Goal: Task Accomplishment & Management: Manage account settings

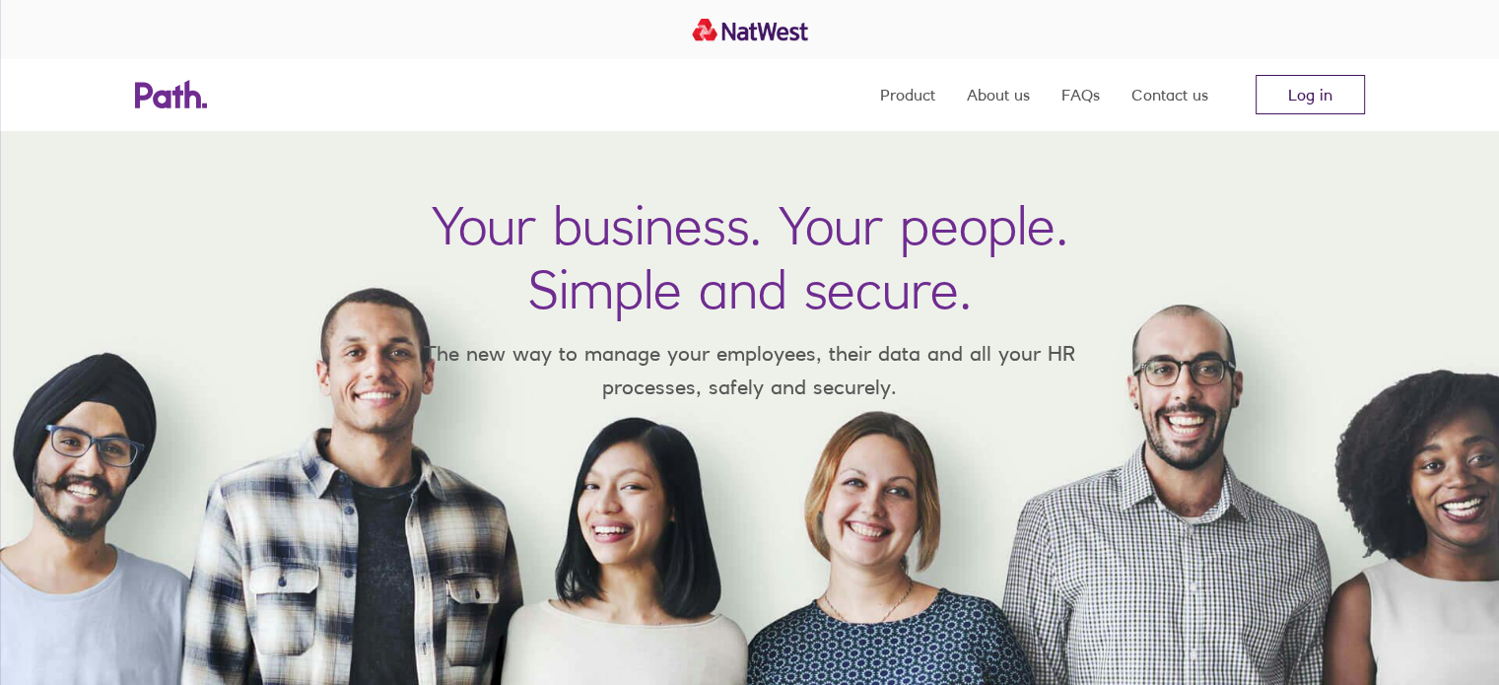
click at [1268, 104] on link "Log in" at bounding box center [1309, 94] width 109 height 39
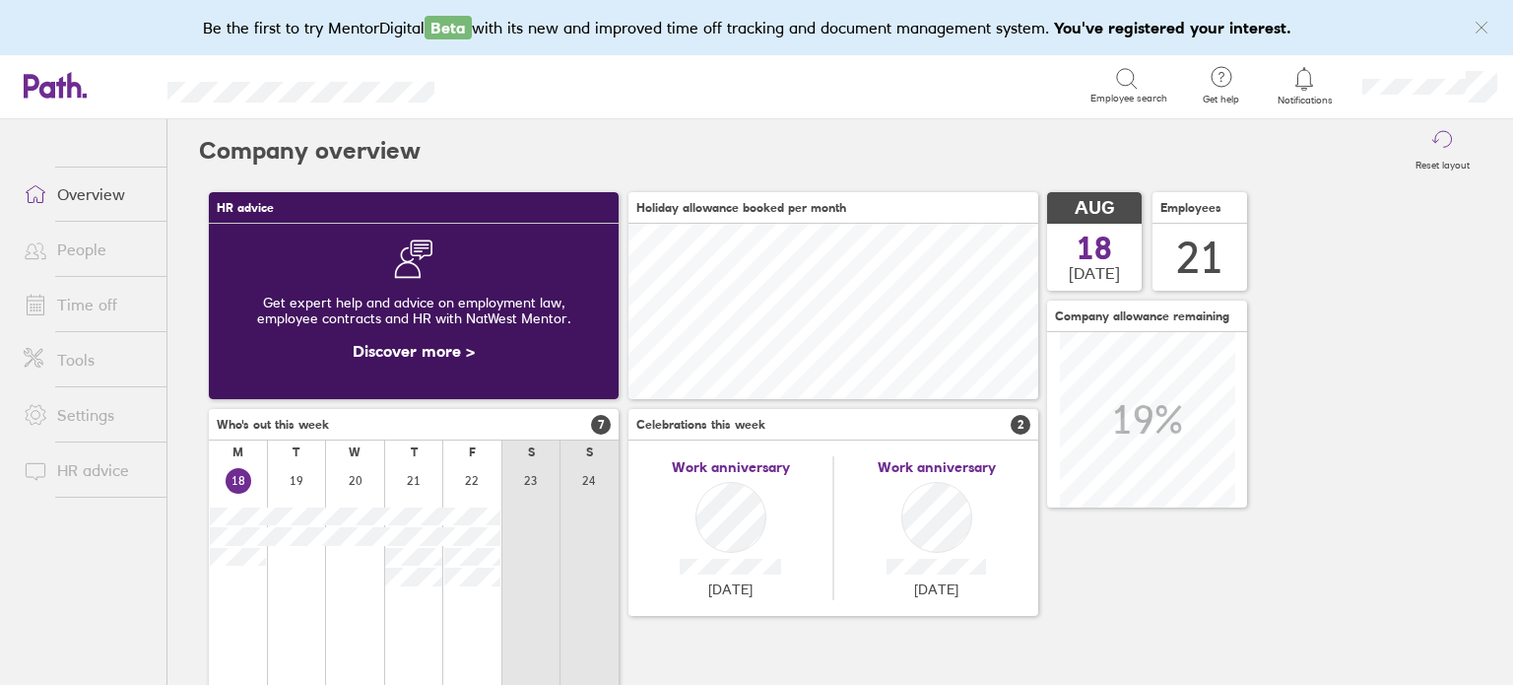
scroll to position [174, 410]
click at [75, 293] on link "Time off" at bounding box center [87, 304] width 159 height 39
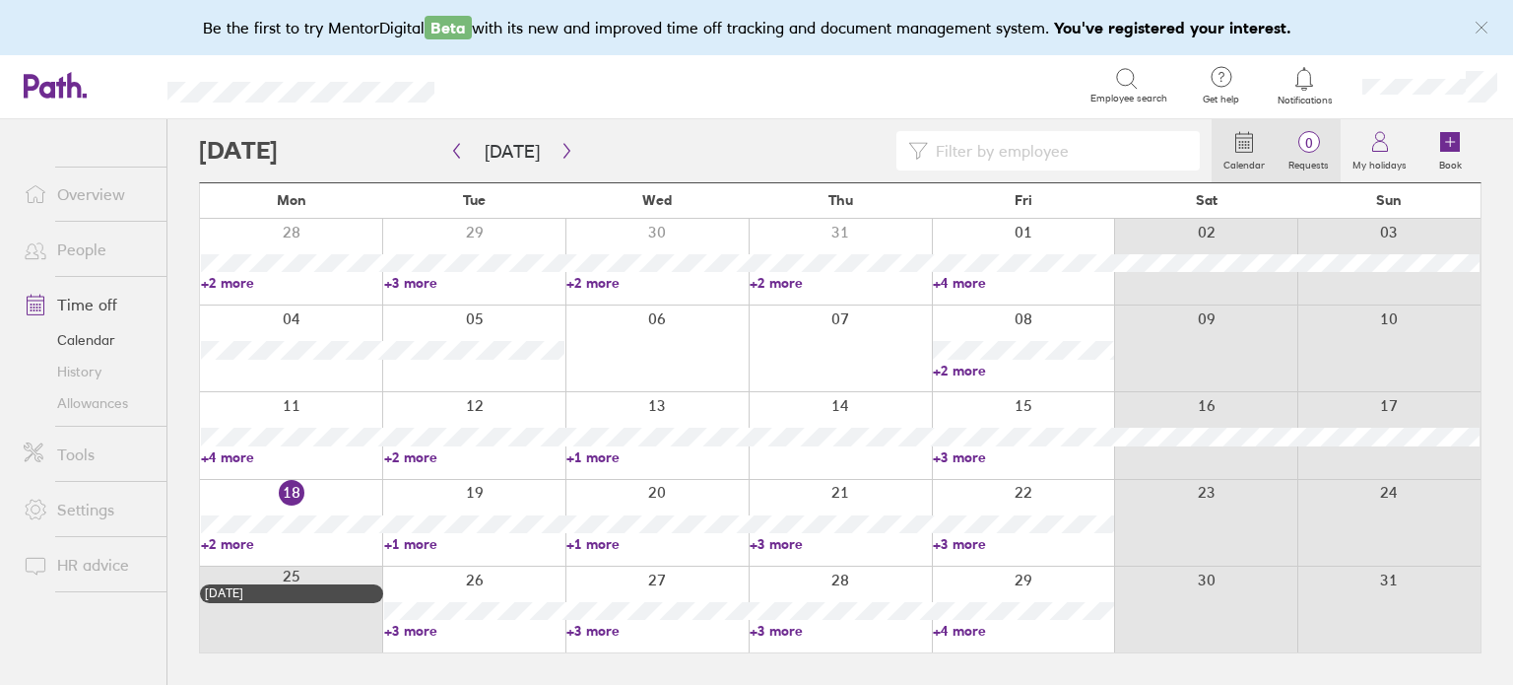
drag, startPoint x: 1307, startPoint y: 155, endPoint x: 1285, endPoint y: 154, distance: 21.7
click at [1307, 157] on label "Requests" at bounding box center [1309, 163] width 64 height 18
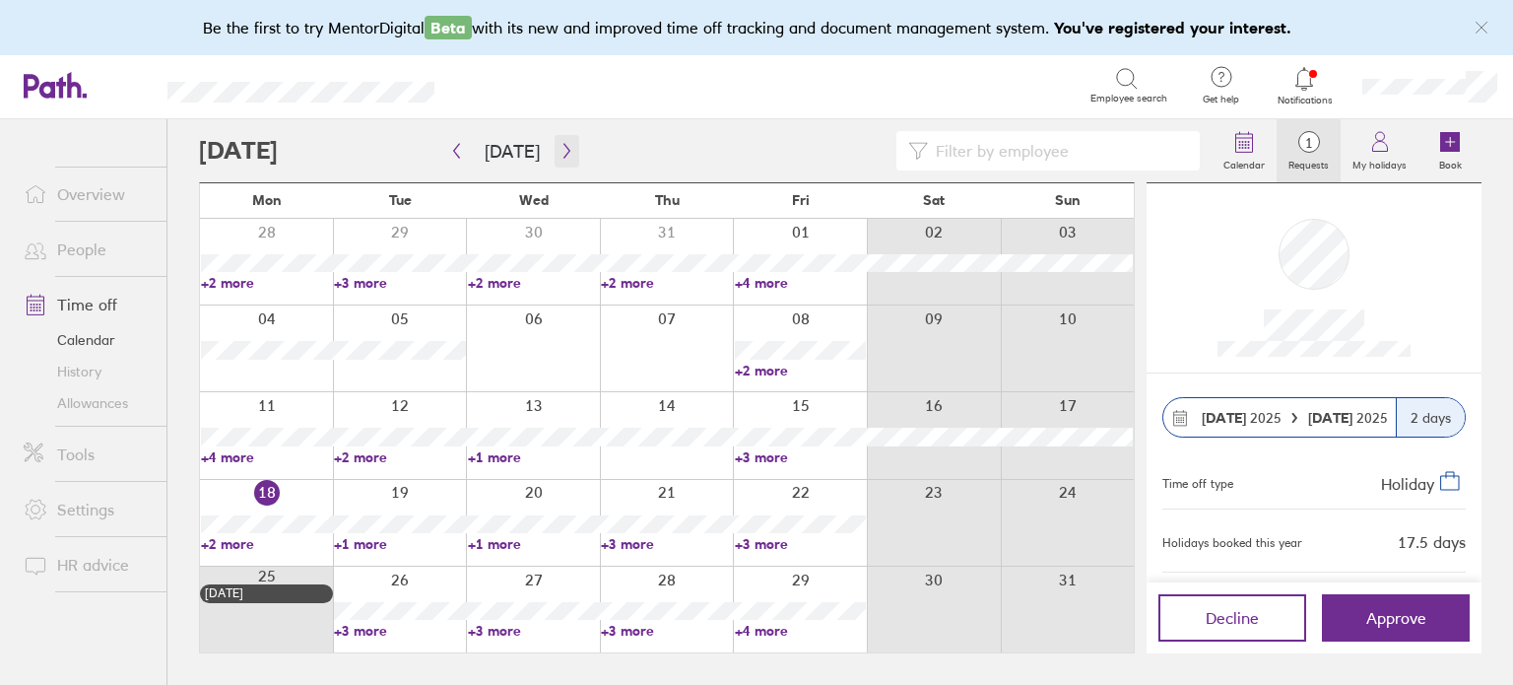
click at [564, 149] on icon "button" at bounding box center [567, 151] width 6 height 15
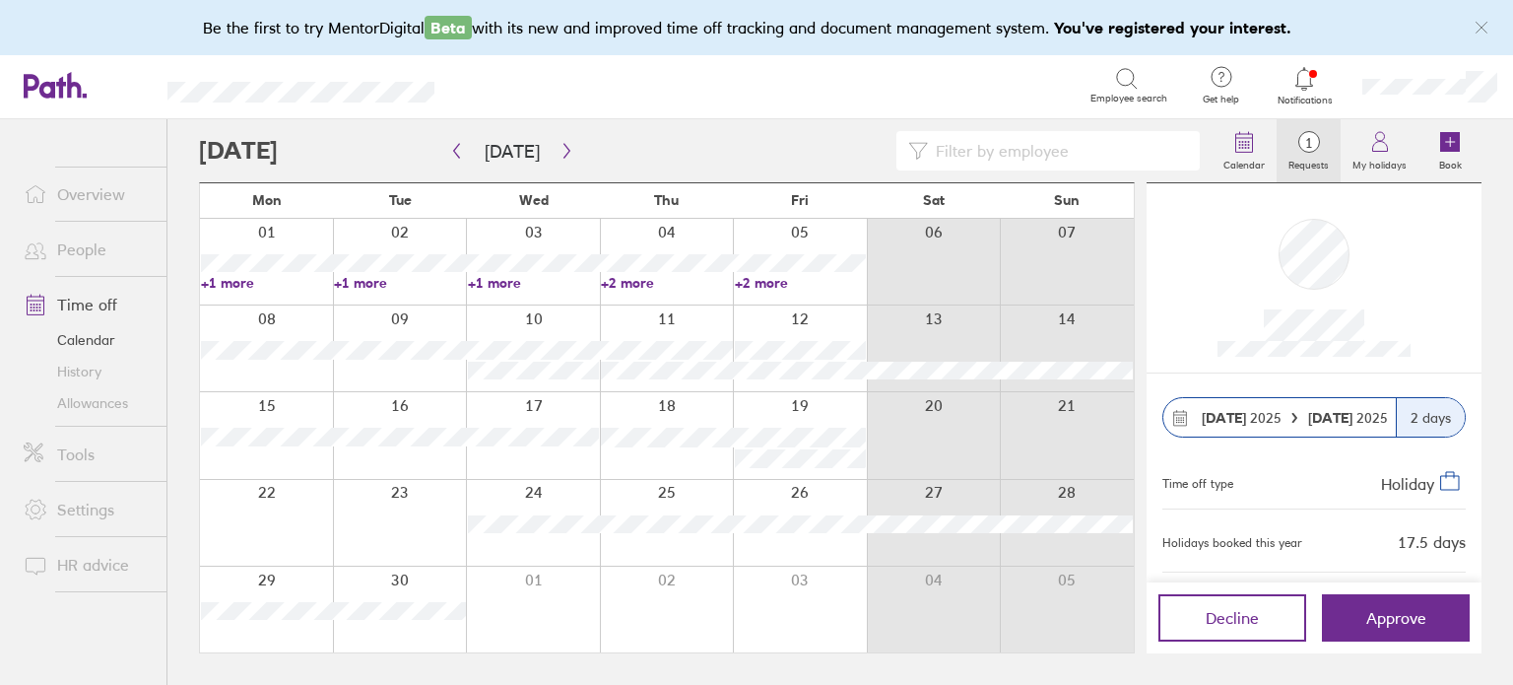
click at [66, 400] on link "Allowances" at bounding box center [87, 403] width 159 height 32
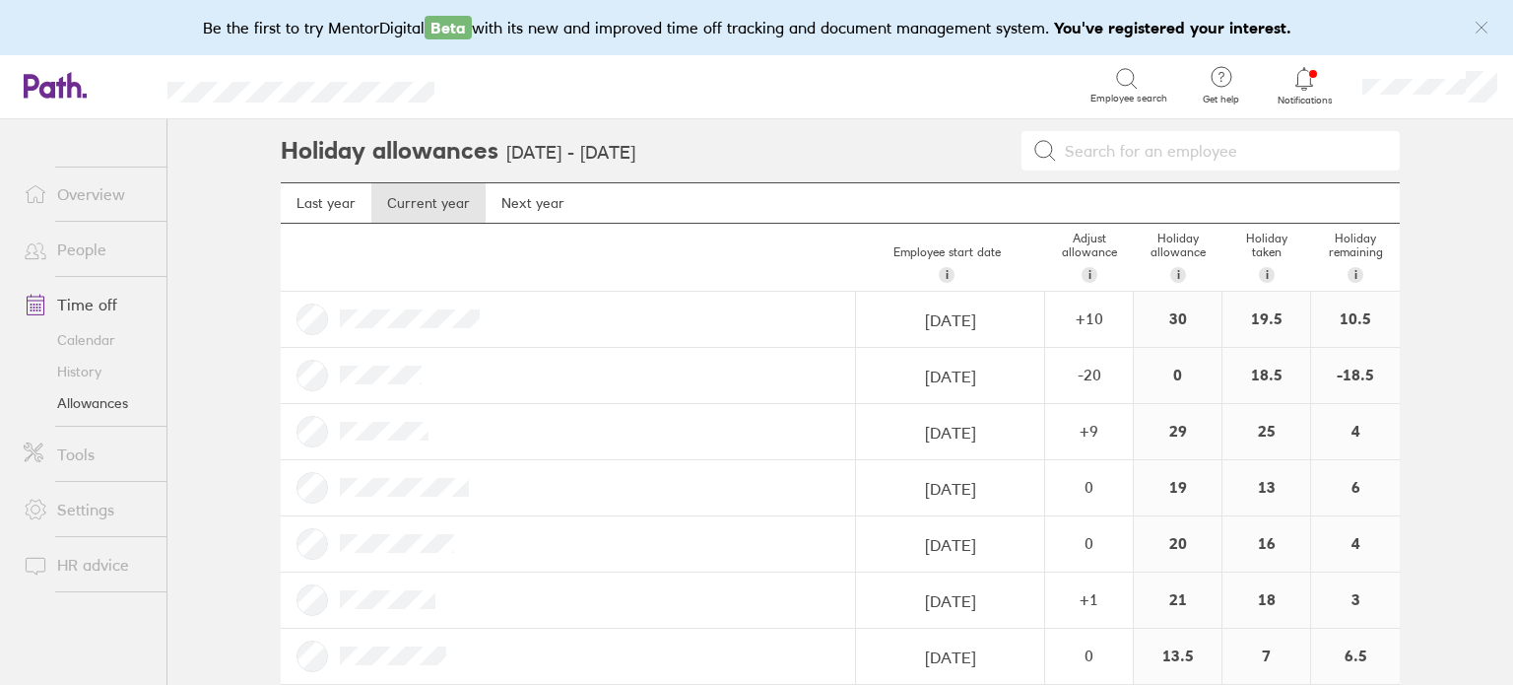
scroll to position [296, 0]
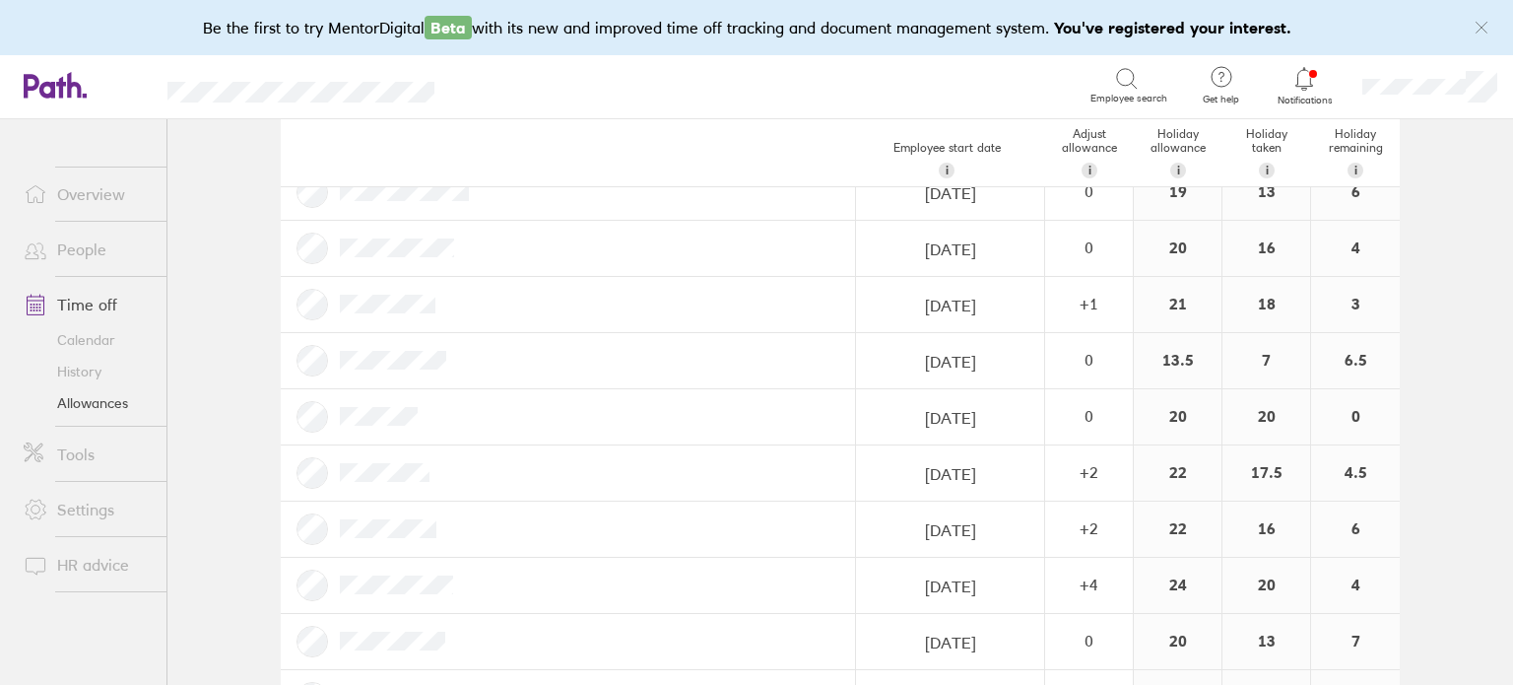
click at [88, 195] on link "Overview" at bounding box center [87, 193] width 159 height 39
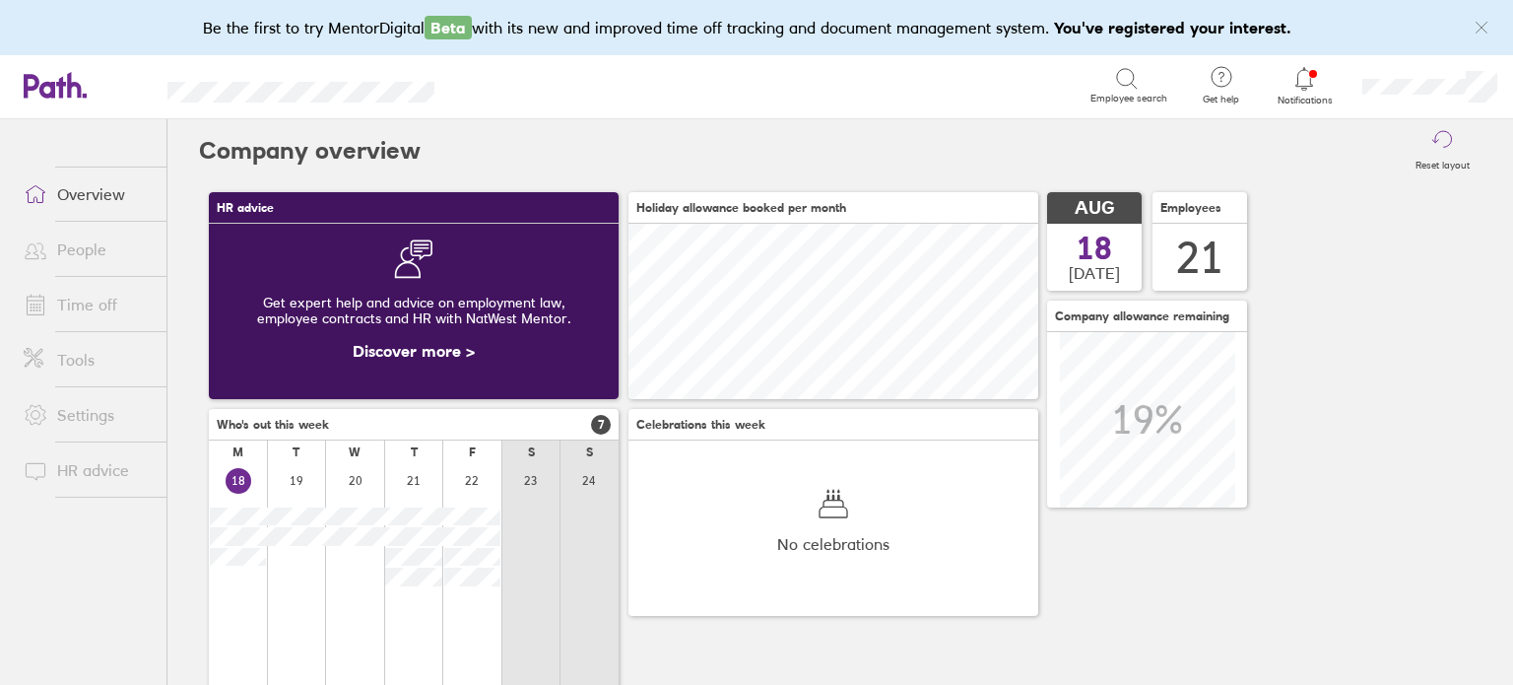
scroll to position [174, 410]
click at [86, 295] on link "Time off" at bounding box center [87, 304] width 159 height 39
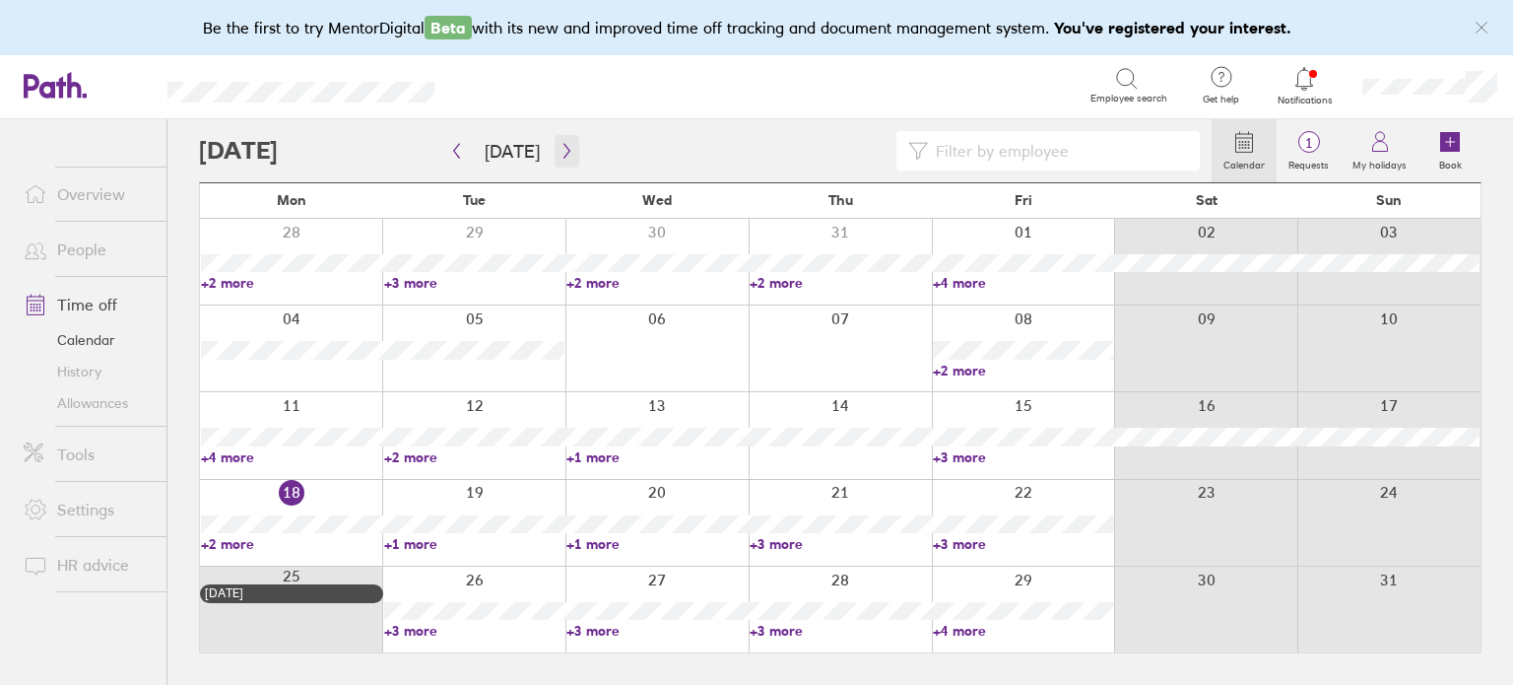
click at [564, 153] on icon "button" at bounding box center [567, 151] width 6 height 15
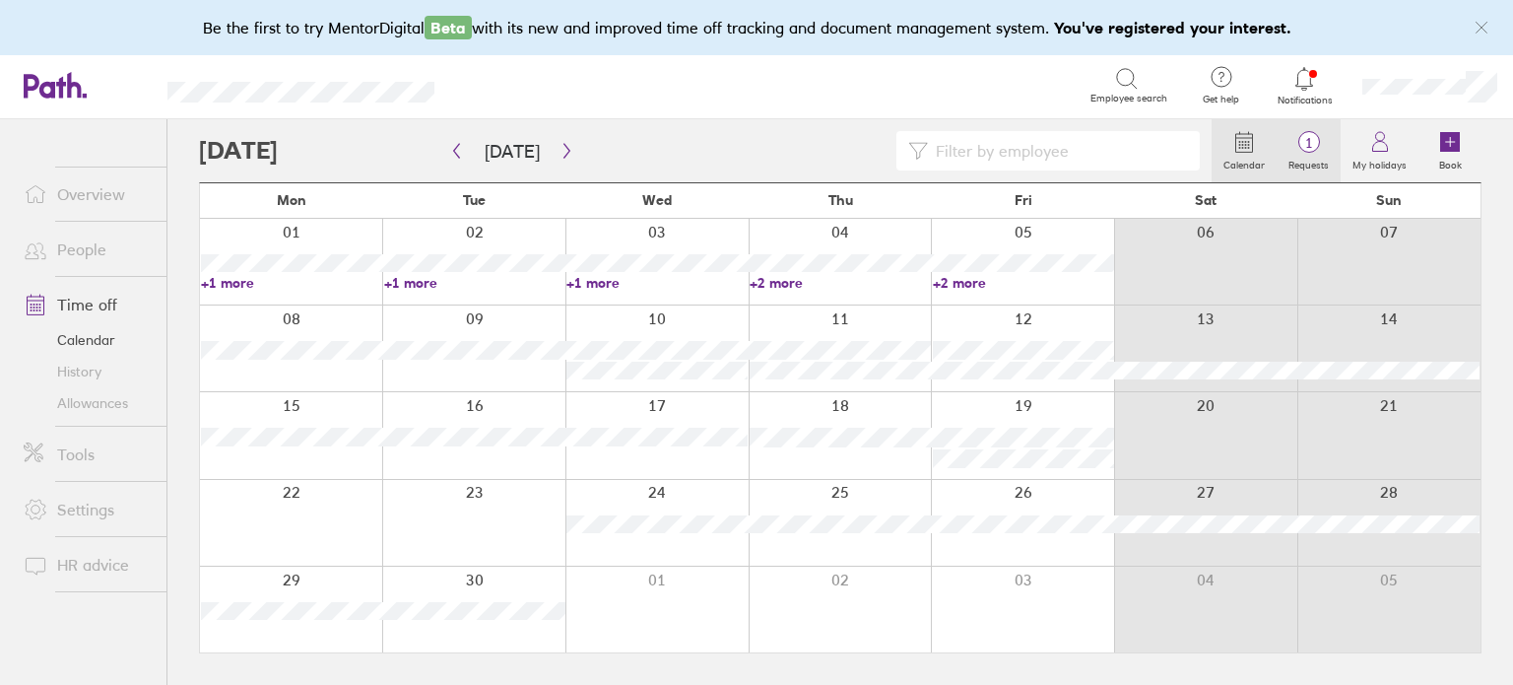
click at [1305, 145] on span "1" at bounding box center [1309, 143] width 64 height 16
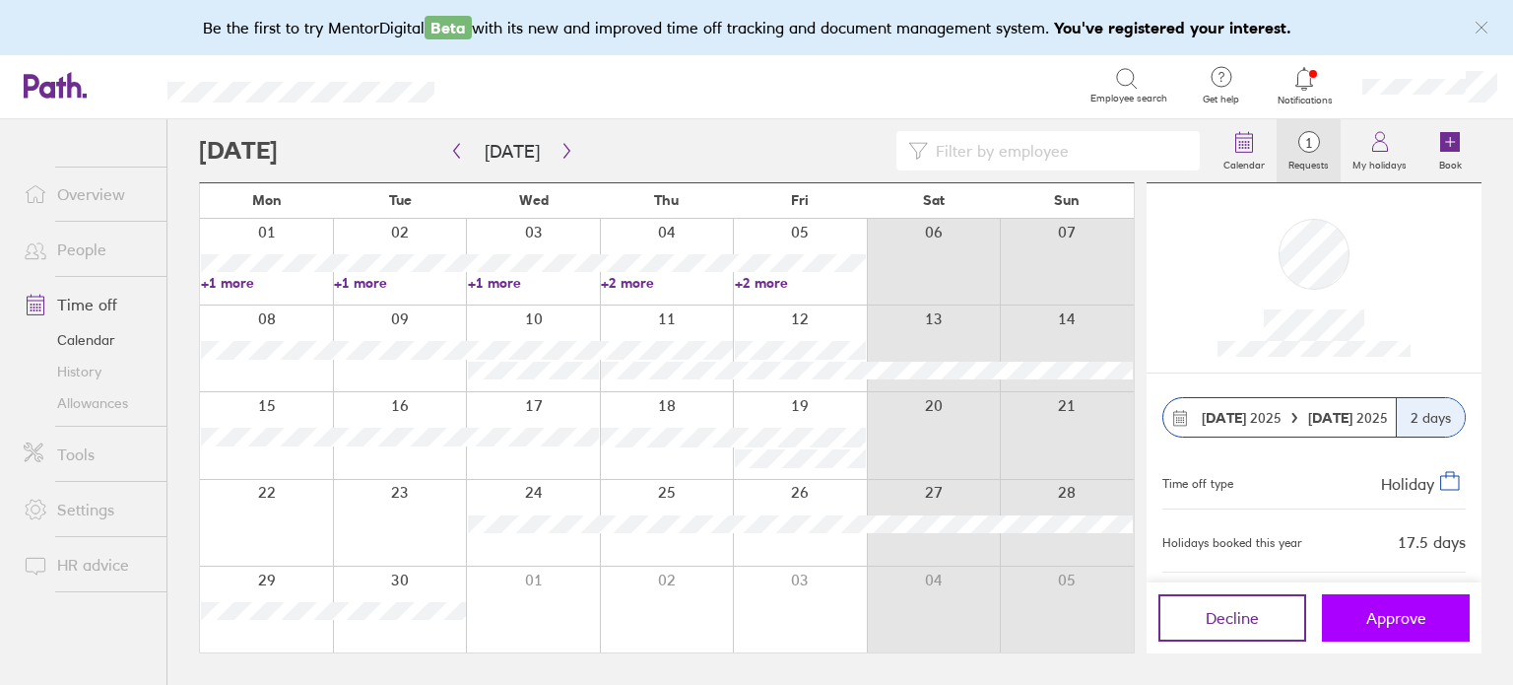
click at [1375, 610] on span "Approve" at bounding box center [1397, 618] width 60 height 18
